Goal: Answer question/provide support: Share knowledge or assist other users

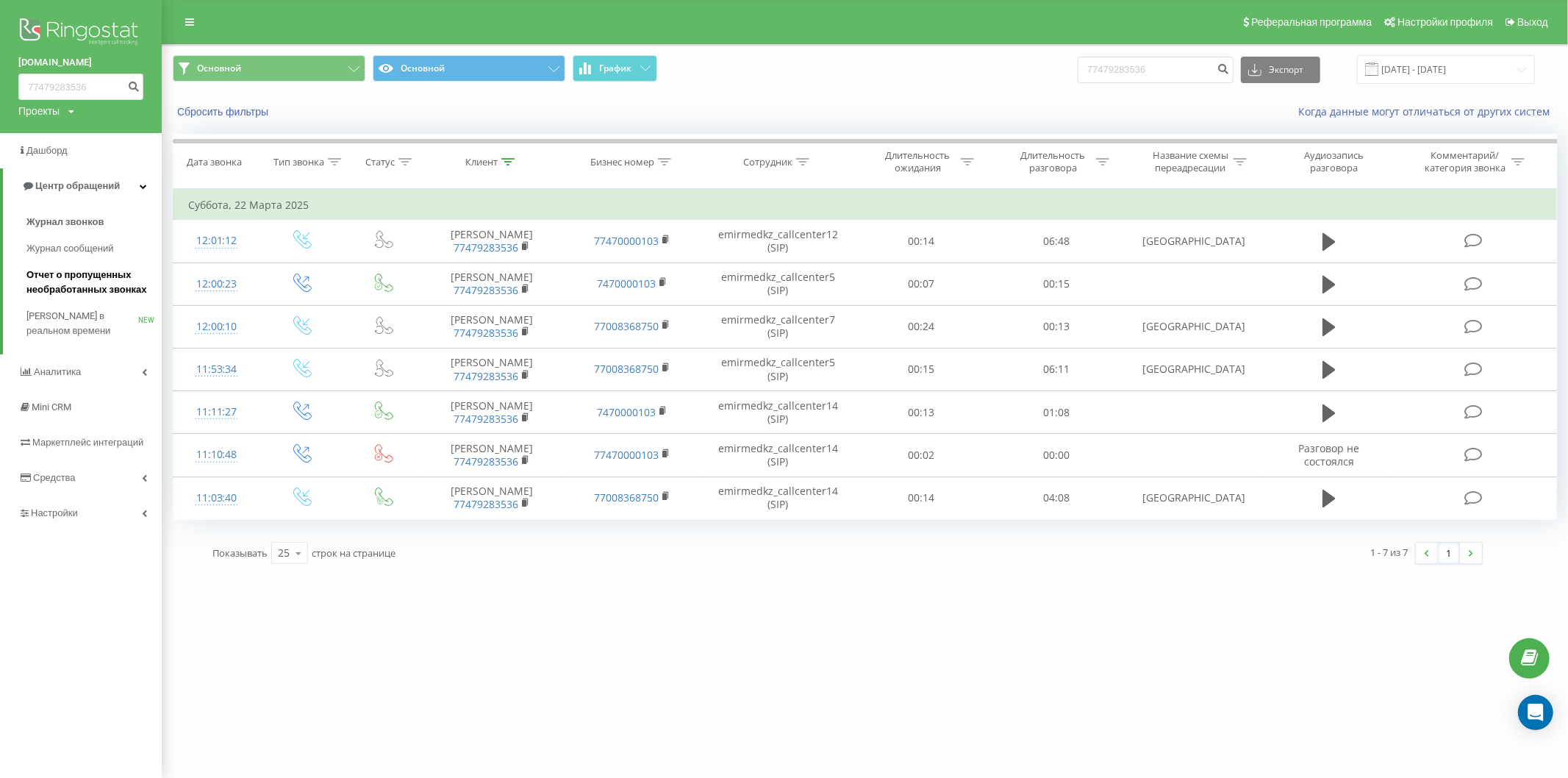
click at [84, 284] on span "Отчет о пропущенных необработанных звонках" at bounding box center [90, 282] width 128 height 30
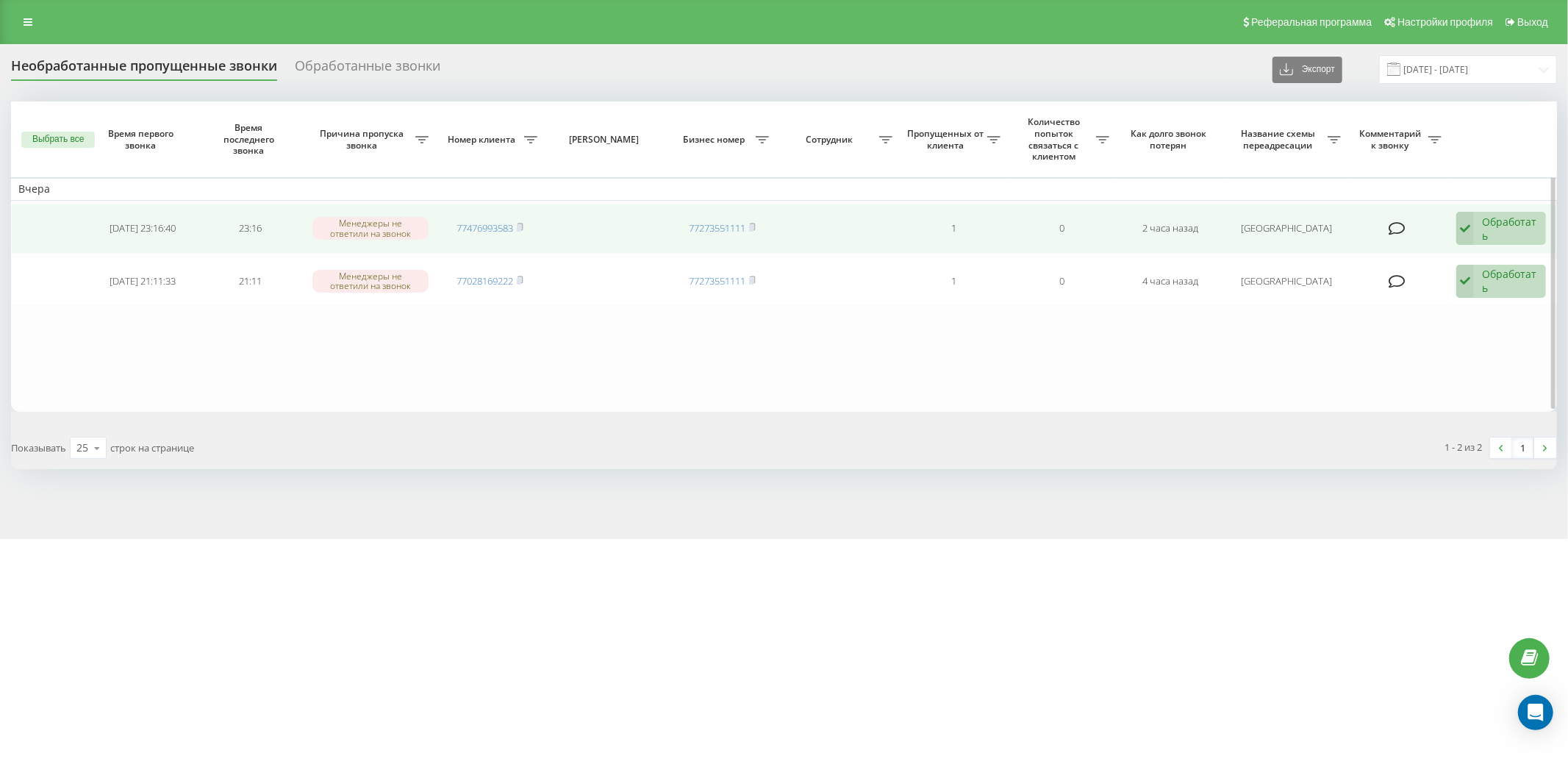
click at [1505, 220] on div "Обработать" at bounding box center [1510, 228] width 56 height 28
click at [1441, 283] on span "Связался с клиентом с помощью другого канала" at bounding box center [1398, 285] width 246 height 14
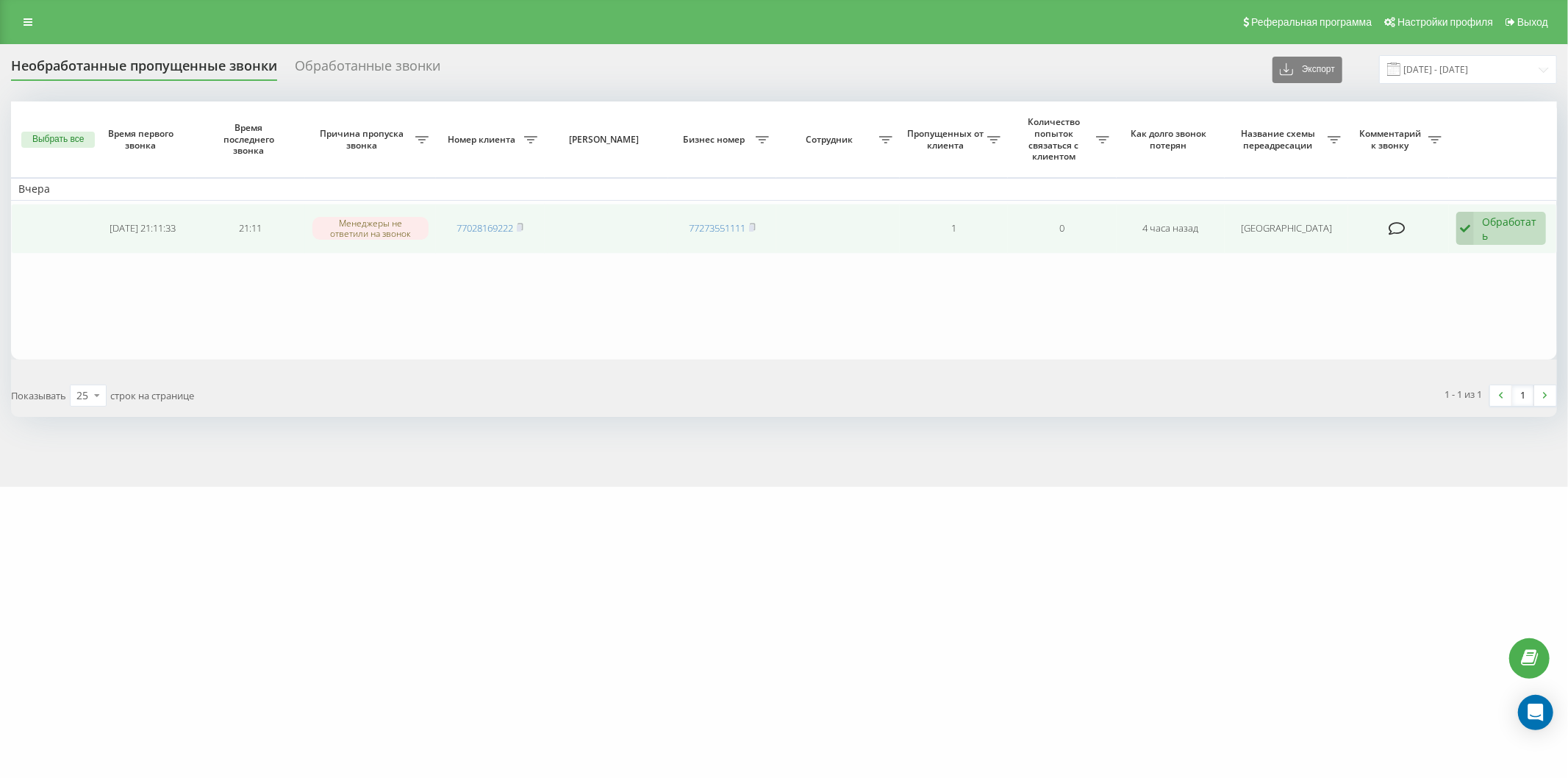
click at [1497, 237] on div "Обработать" at bounding box center [1510, 228] width 56 height 28
click at [1332, 283] on span "Связался с клиентом с помощью другого канала" at bounding box center [1398, 285] width 246 height 14
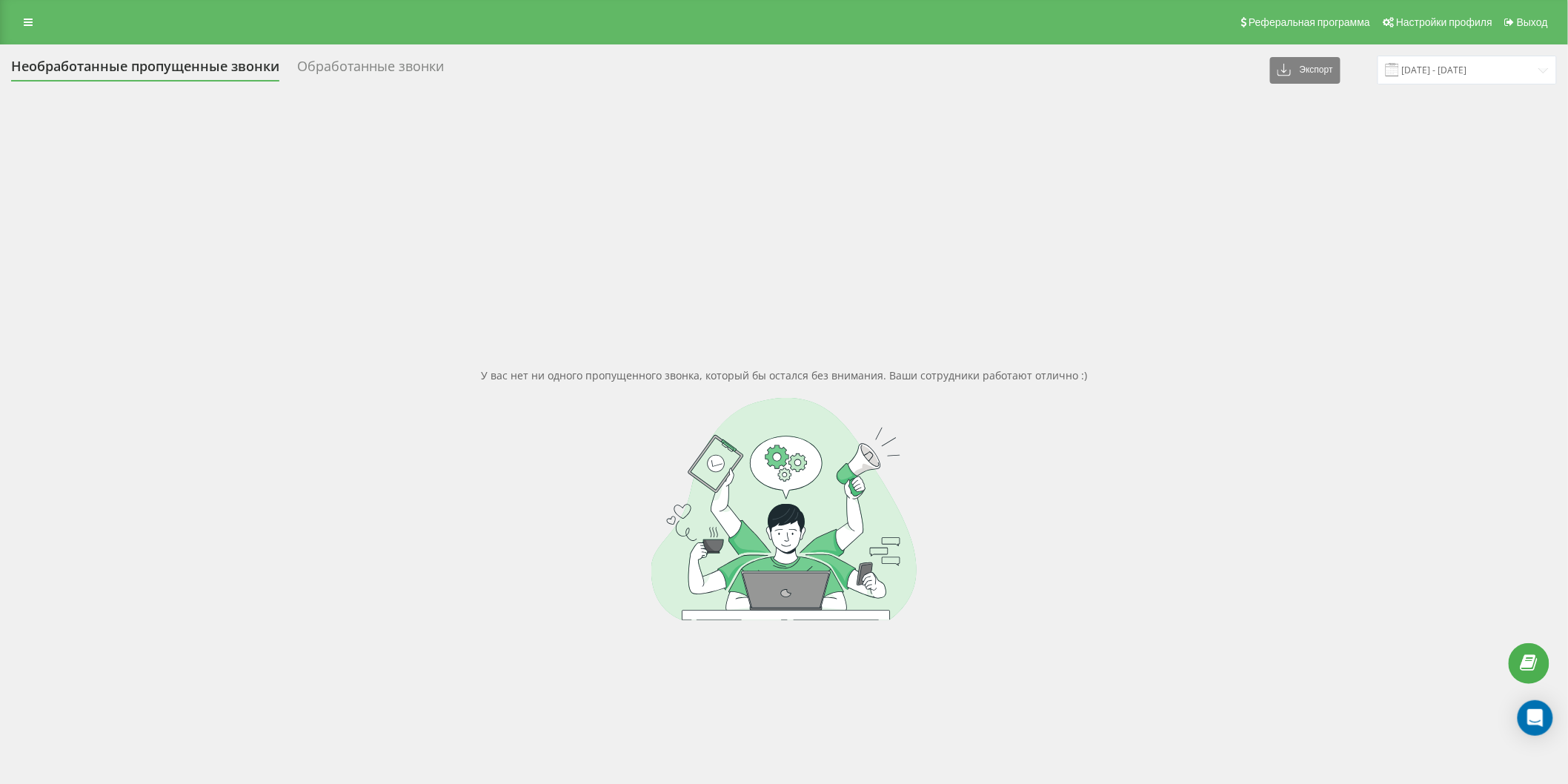
click at [361, 60] on div "Обработанные звонки" at bounding box center [370, 70] width 147 height 23
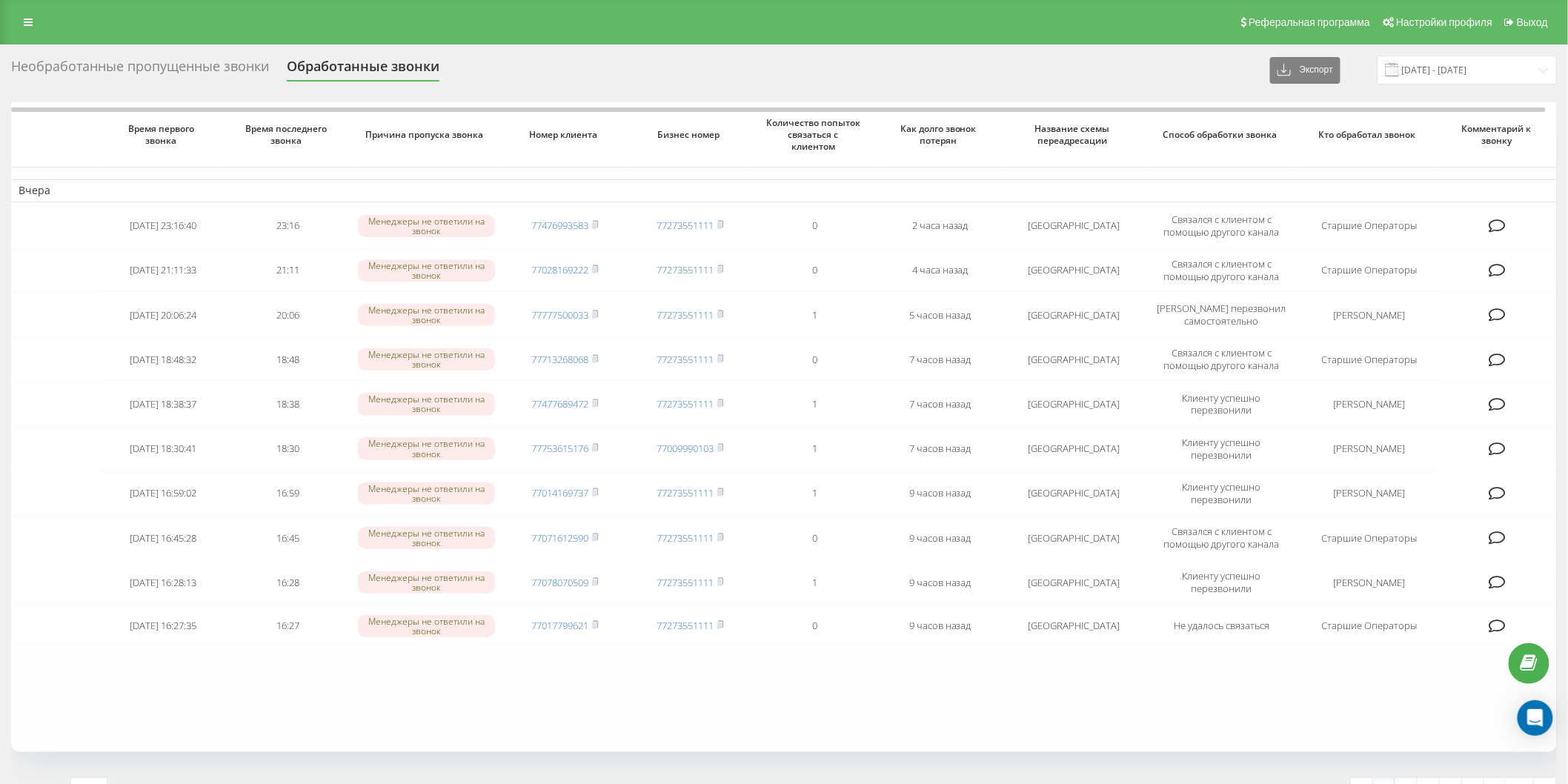
click at [219, 70] on div "Необработанные пропущенные звонки" at bounding box center [140, 70] width 258 height 23
click at [220, 60] on div "Необработанные пропущенные звонки" at bounding box center [140, 70] width 258 height 23
